Goal: Obtain resource: Obtain resource

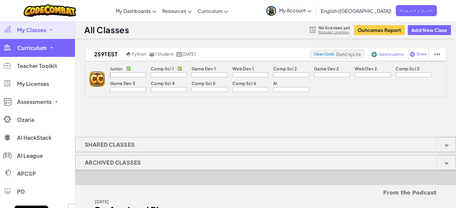
click at [52, 46] on link "Curriculum" at bounding box center [37, 48] width 75 height 18
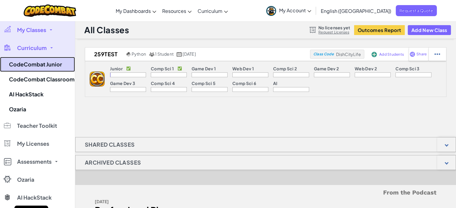
click at [50, 66] on link "CodeCombat Junior" at bounding box center [37, 64] width 75 height 15
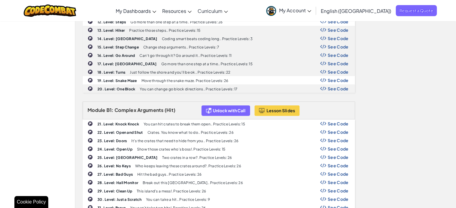
scroll to position [252, 0]
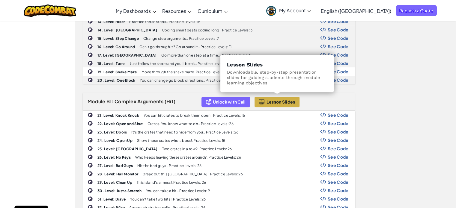
click at [282, 99] on span "Lesson Slides" at bounding box center [280, 101] width 29 height 5
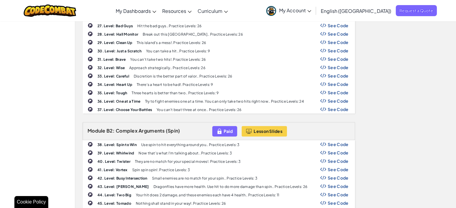
scroll to position [396, 0]
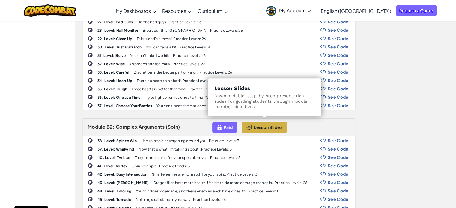
click at [268, 125] on span "Lesson Slides" at bounding box center [267, 127] width 29 height 5
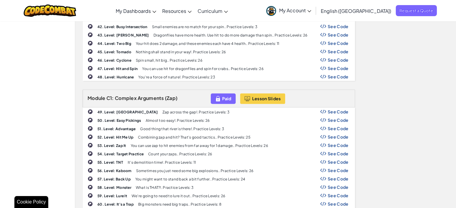
scroll to position [555, 0]
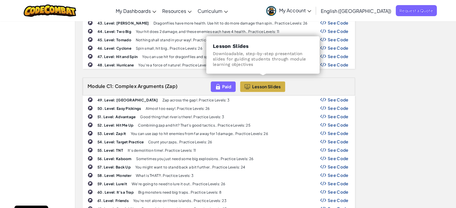
click at [271, 84] on span "Lesson Slides" at bounding box center [266, 86] width 29 height 5
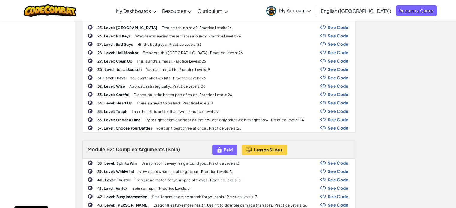
scroll to position [191, 0]
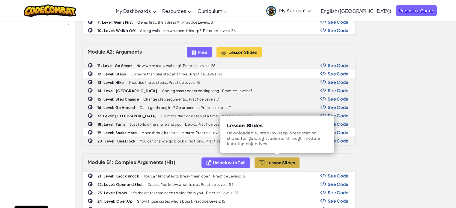
click at [279, 160] on span "Lesson Slides" at bounding box center [280, 162] width 29 height 5
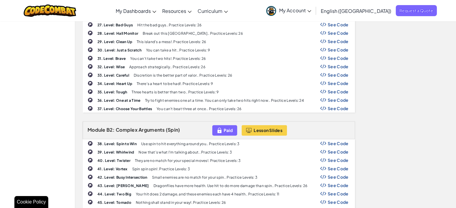
scroll to position [395, 0]
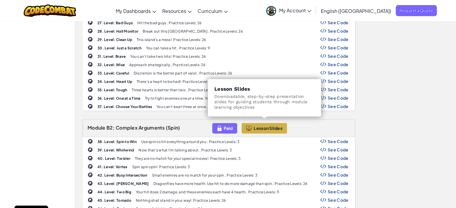
click at [262, 126] on span "Lesson Slides" at bounding box center [267, 128] width 29 height 5
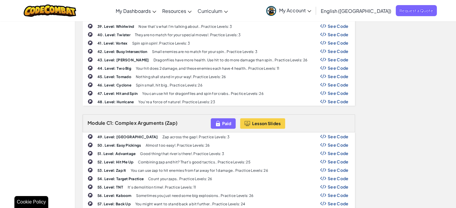
scroll to position [566, 0]
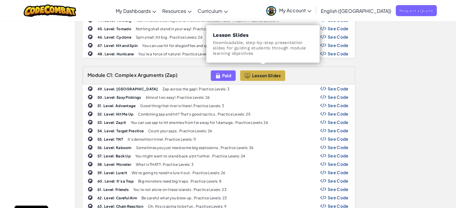
click at [264, 73] on span "Lesson Slides" at bounding box center [266, 75] width 29 height 5
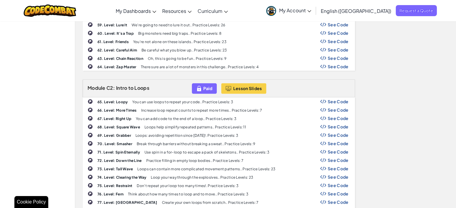
scroll to position [742, 0]
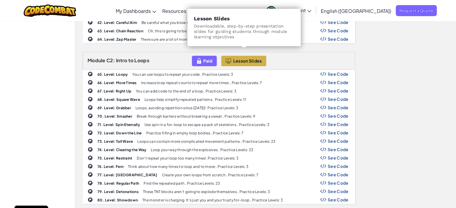
click at [243, 58] on span "Lesson Slides" at bounding box center [247, 60] width 29 height 5
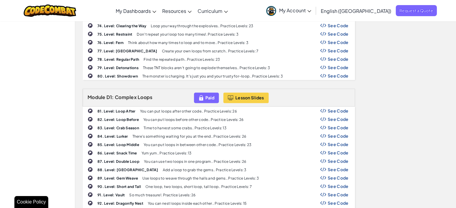
scroll to position [878, 0]
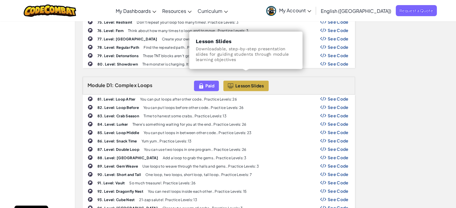
click at [253, 83] on span "Lesson Slides" at bounding box center [249, 85] width 29 height 5
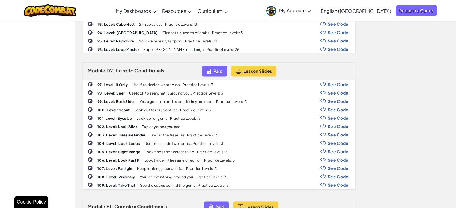
scroll to position [1070, 0]
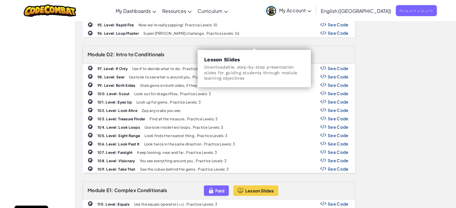
click at [257, 52] on span "Lesson Slides" at bounding box center [257, 54] width 29 height 5
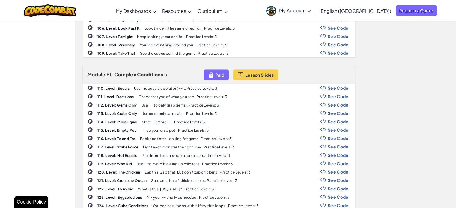
scroll to position [1214, 0]
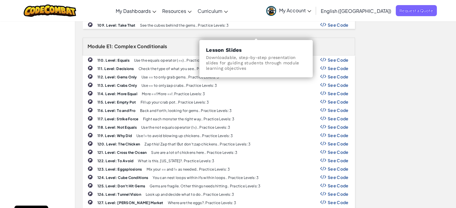
click at [258, 44] on span "Lesson Slides" at bounding box center [259, 46] width 29 height 5
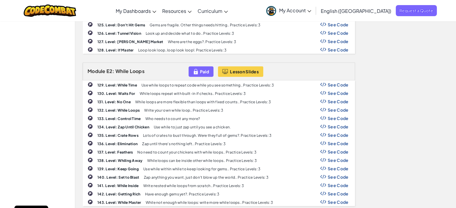
scroll to position [1404, 0]
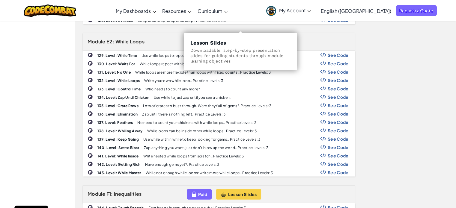
click at [241, 40] on span "Lesson Slides" at bounding box center [244, 42] width 29 height 5
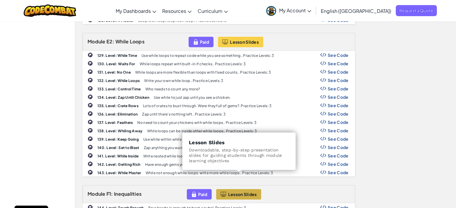
click at [242, 192] on span "Lesson Slides" at bounding box center [242, 194] width 29 height 5
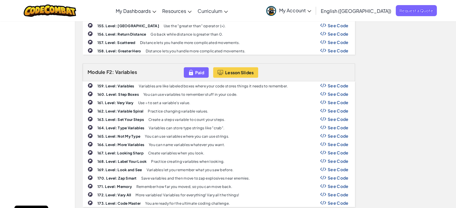
scroll to position [1655, 0]
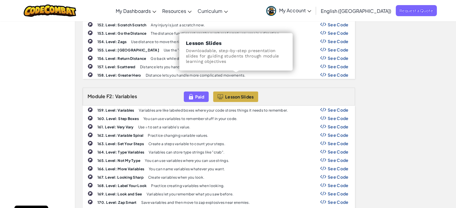
click at [239, 94] on span "Lesson Slides" at bounding box center [239, 96] width 29 height 5
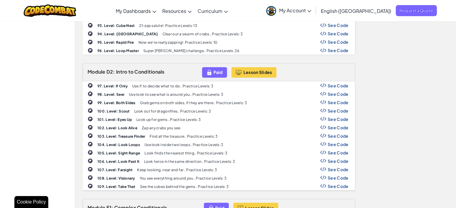
scroll to position [1060, 0]
